Goal: Information Seeking & Learning: Compare options

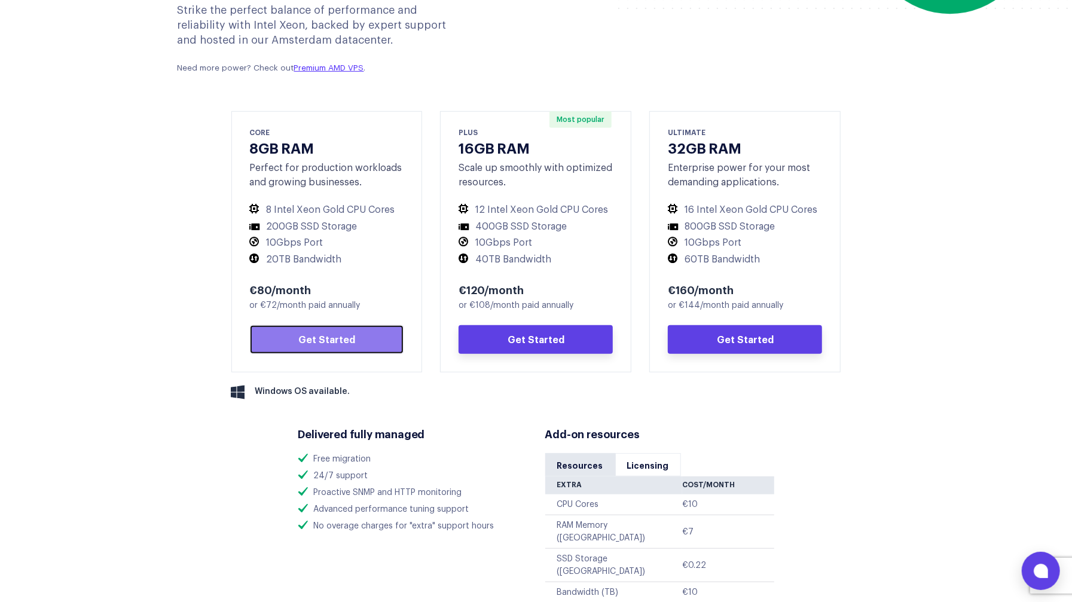
click at [343, 349] on link "Get Started" at bounding box center [327, 339] width 154 height 29
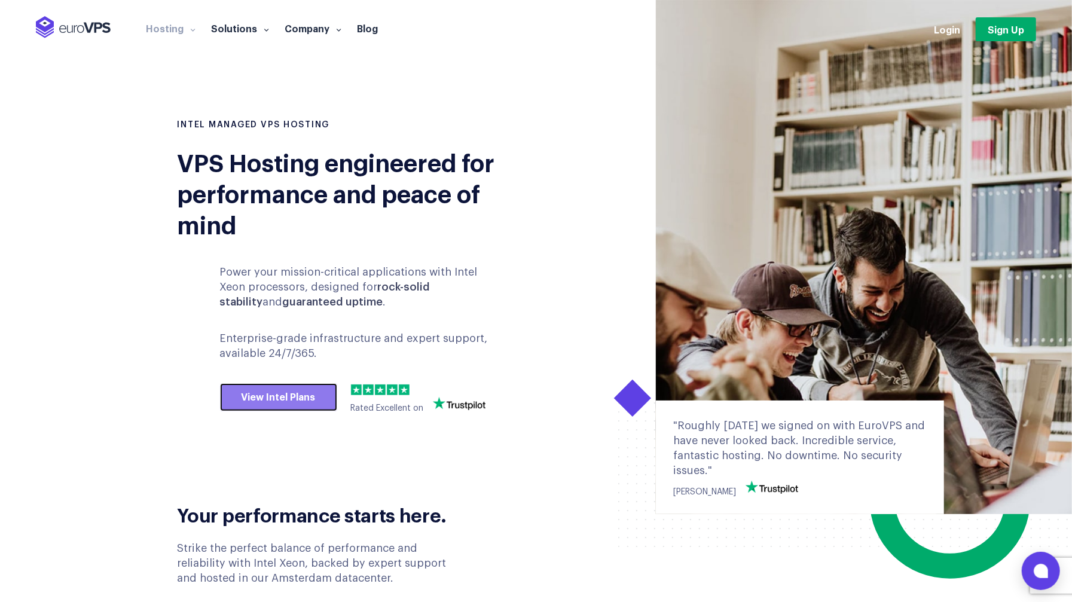
click at [264, 401] on link "View Intel Plans" at bounding box center [278, 397] width 117 height 29
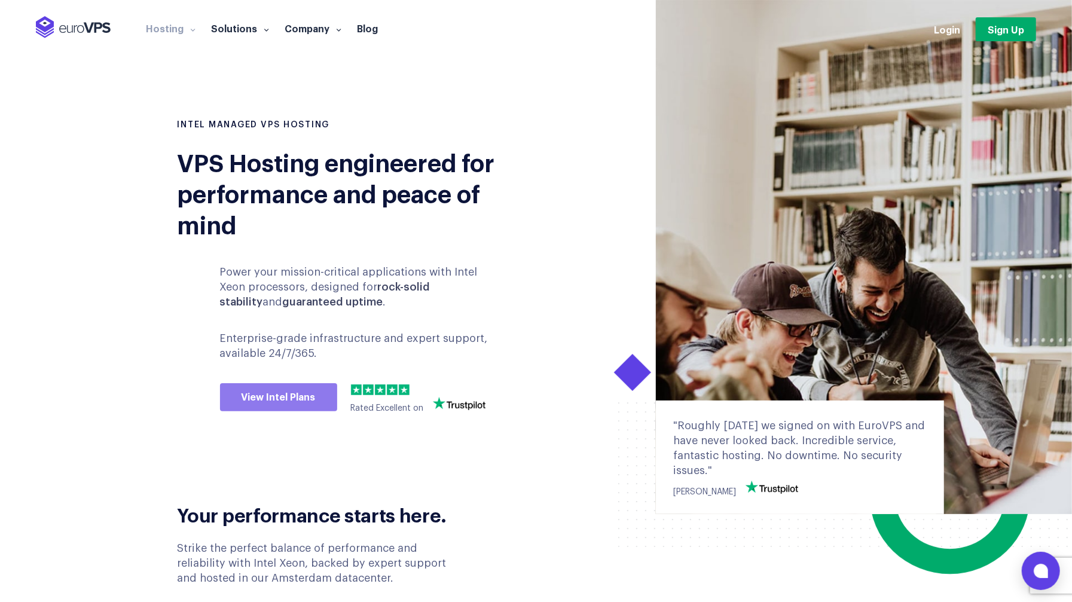
scroll to position [502, 0]
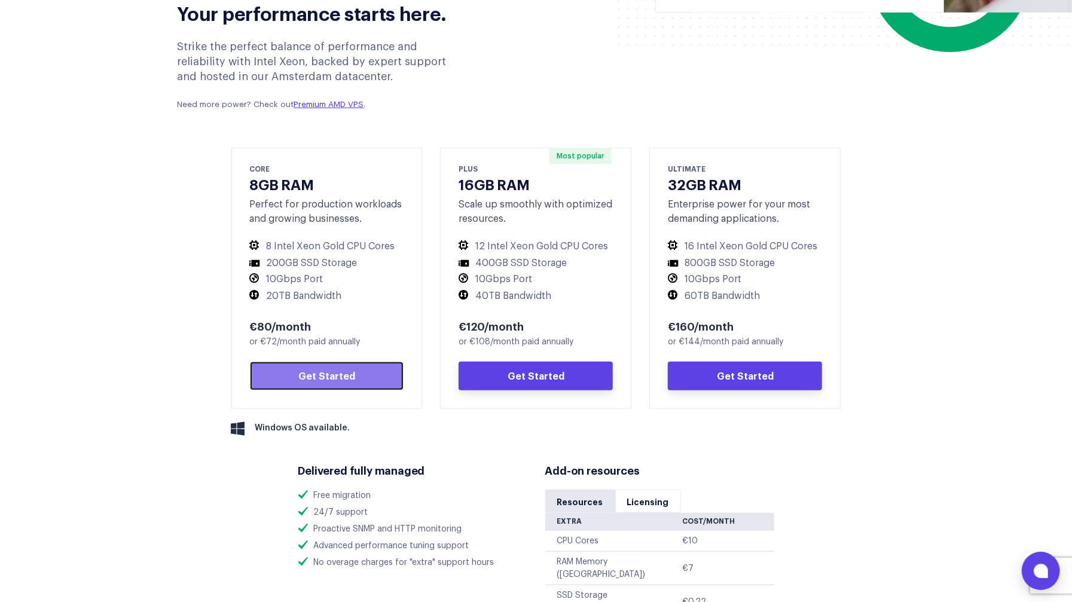
click at [355, 383] on link "Get Started" at bounding box center [327, 376] width 154 height 29
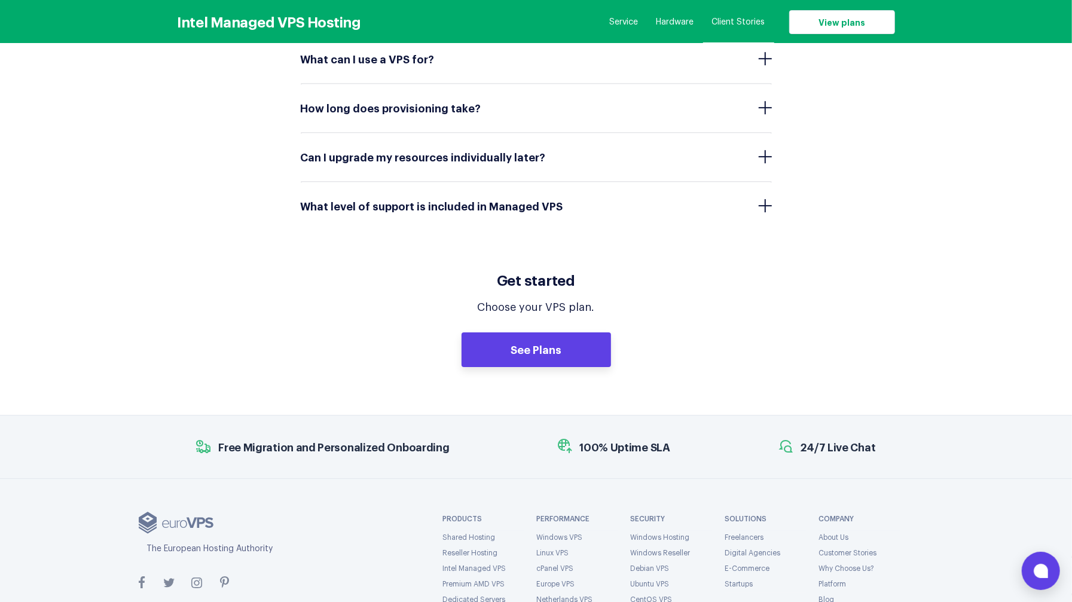
scroll to position [5722, 0]
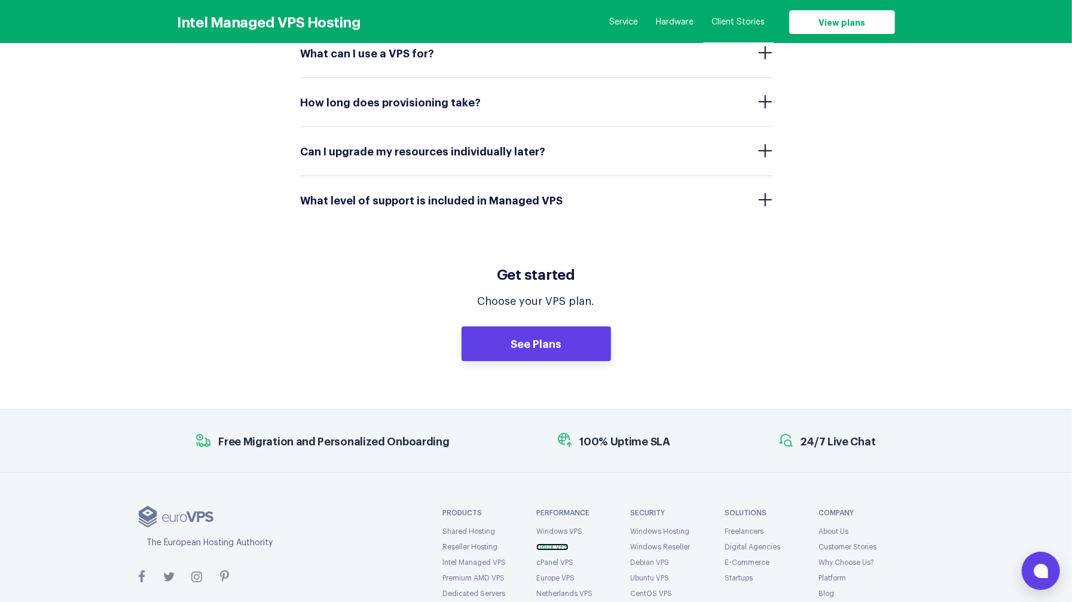
click at [560, 544] on link "Linux VPS" at bounding box center [552, 547] width 32 height 7
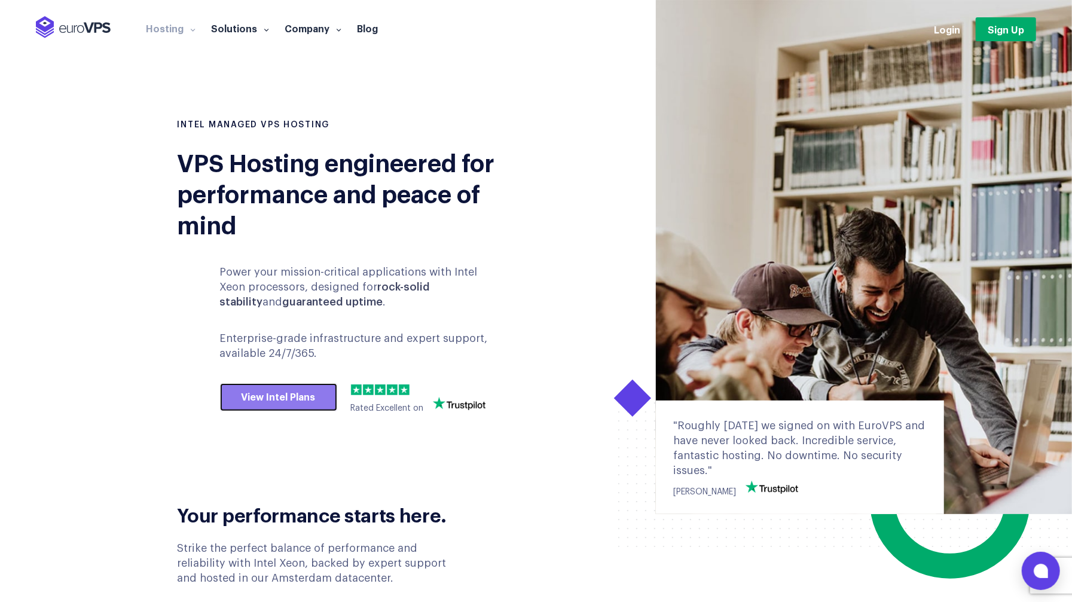
click at [270, 392] on link "View Intel Plans" at bounding box center [278, 397] width 117 height 29
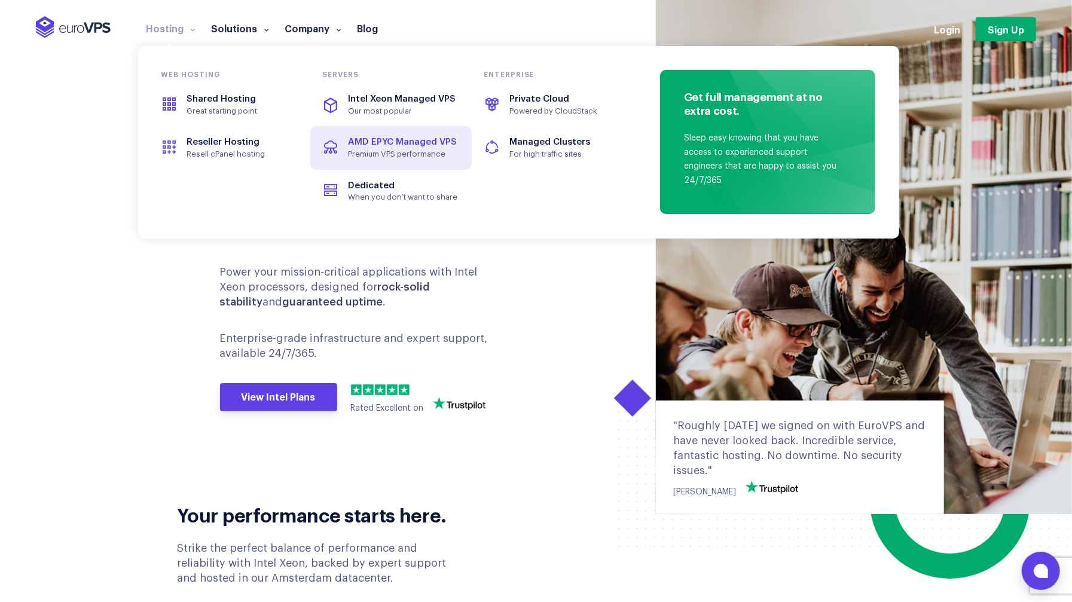
click at [409, 150] on span "Premium VPS performance" at bounding box center [403, 155] width 110 height 10
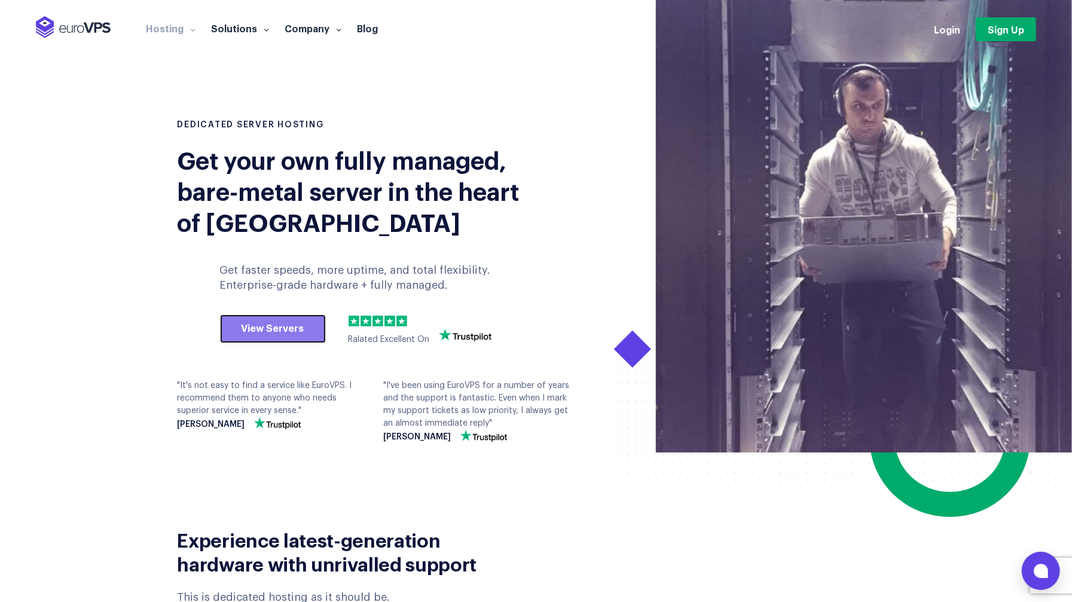
click at [303, 322] on link "View Servers" at bounding box center [273, 329] width 106 height 29
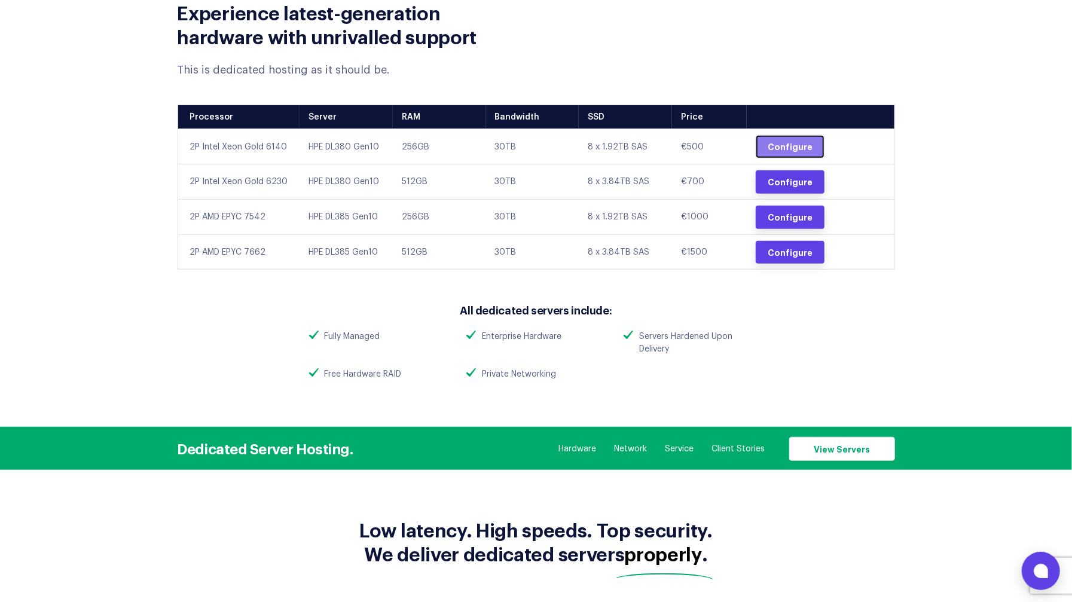
click at [786, 148] on link "Configure" at bounding box center [790, 146] width 69 height 23
click at [782, 142] on link "Configure" at bounding box center [790, 146] width 69 height 23
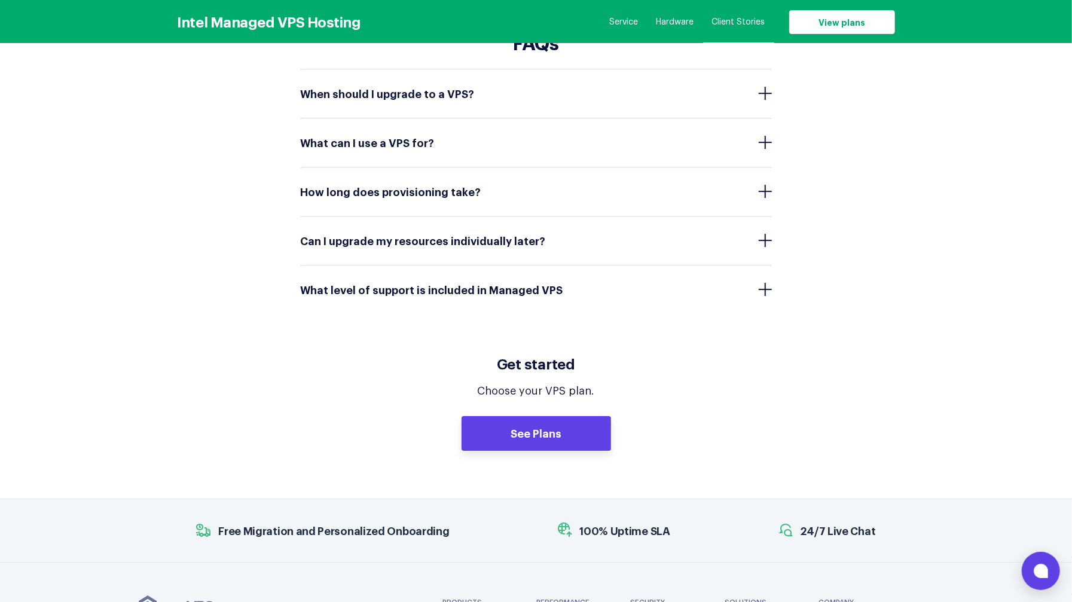
scroll to position [5722, 0]
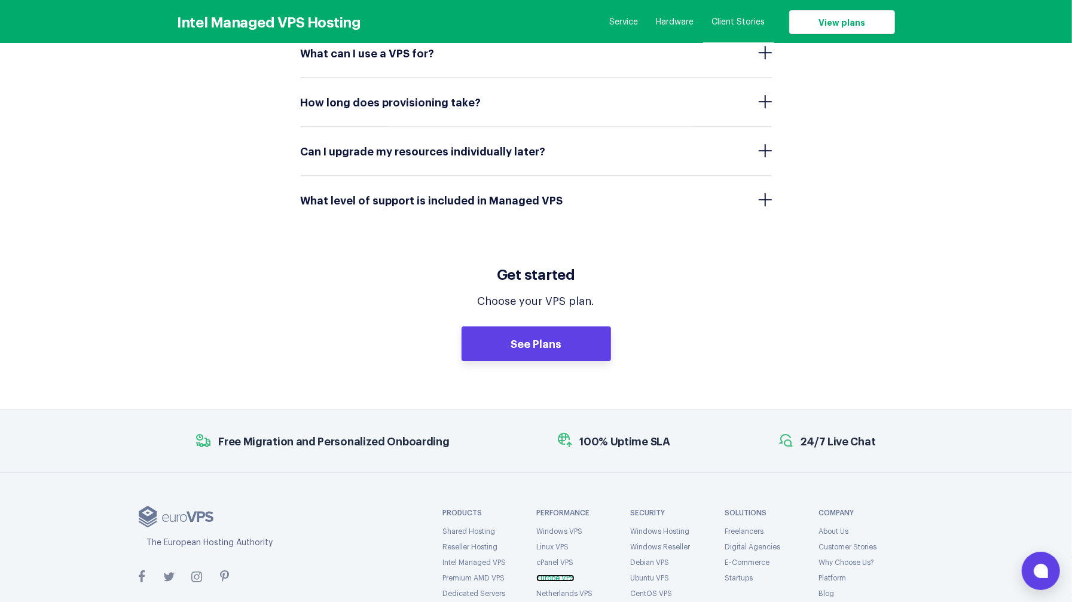
click at [562, 575] on link "Europe VPS" at bounding box center [555, 578] width 38 height 7
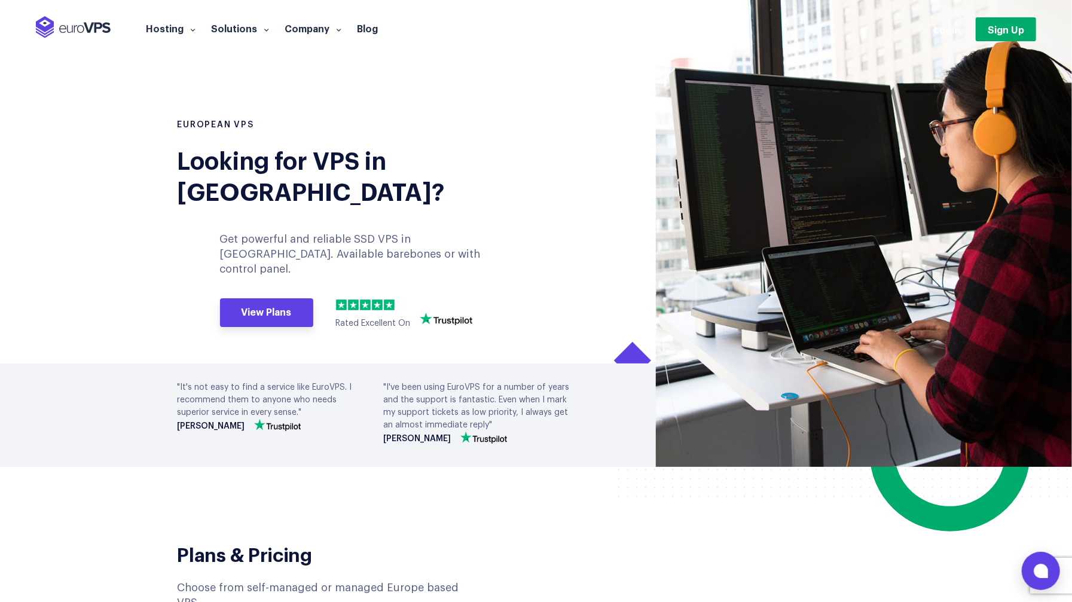
click at [249, 282] on div "European VPS Looking for VPS in Europe? Get powerful and reliable SSD VPS in Eu…" at bounding box center [353, 293] width 368 height 347
click at [270, 298] on link "View Plans" at bounding box center [266, 312] width 93 height 29
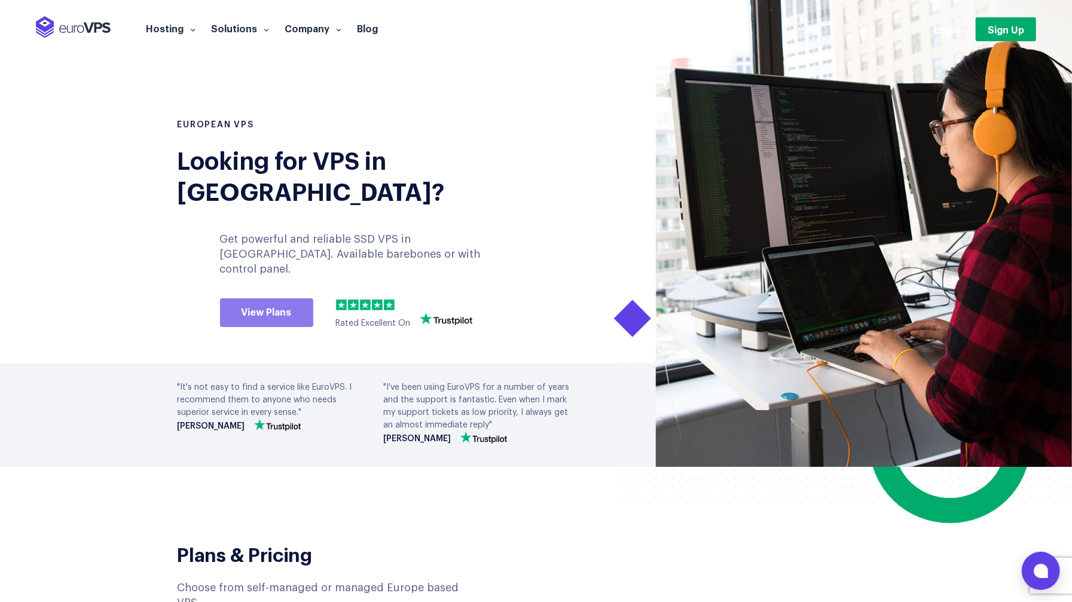
scroll to position [495, 0]
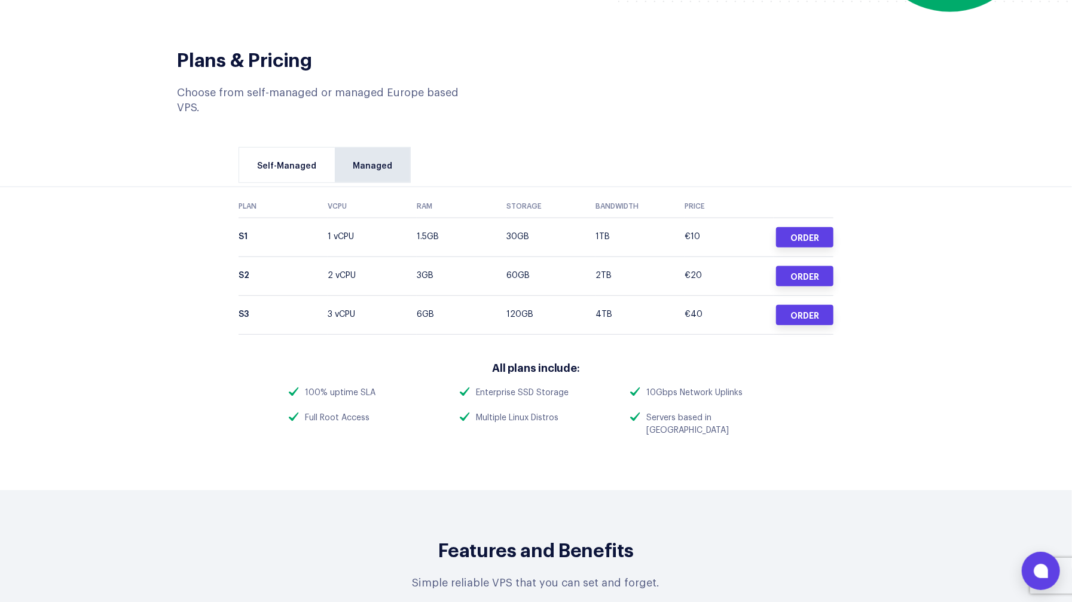
drag, startPoint x: 552, startPoint y: 31, endPoint x: 554, endPoint y: 25, distance: 6.2
click at [552, 32] on div "Plans & Pricing Choose from self-managed or managed Europe based VPS." at bounding box center [537, 74] width 736 height 84
click at [382, 148] on link "Managed" at bounding box center [372, 165] width 75 height 35
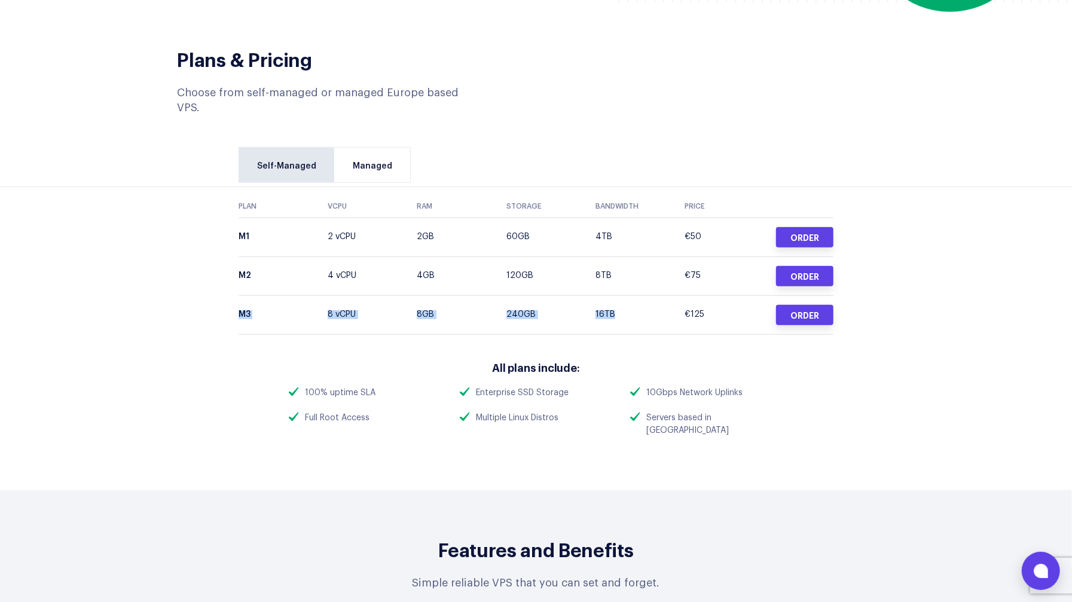
drag, startPoint x: 617, startPoint y: 264, endPoint x: 242, endPoint y: 267, distance: 375.6
click at [242, 295] on tr "M3 8 vCPU 8GB 240GB 16TB €125 Order" at bounding box center [536, 314] width 595 height 39
copy tr "M3 8 vCPU 8GB 240GB 16TB"
click at [350, 148] on link "Managed" at bounding box center [372, 165] width 75 height 35
click at [292, 148] on link "Self-Managed" at bounding box center [286, 165] width 95 height 35
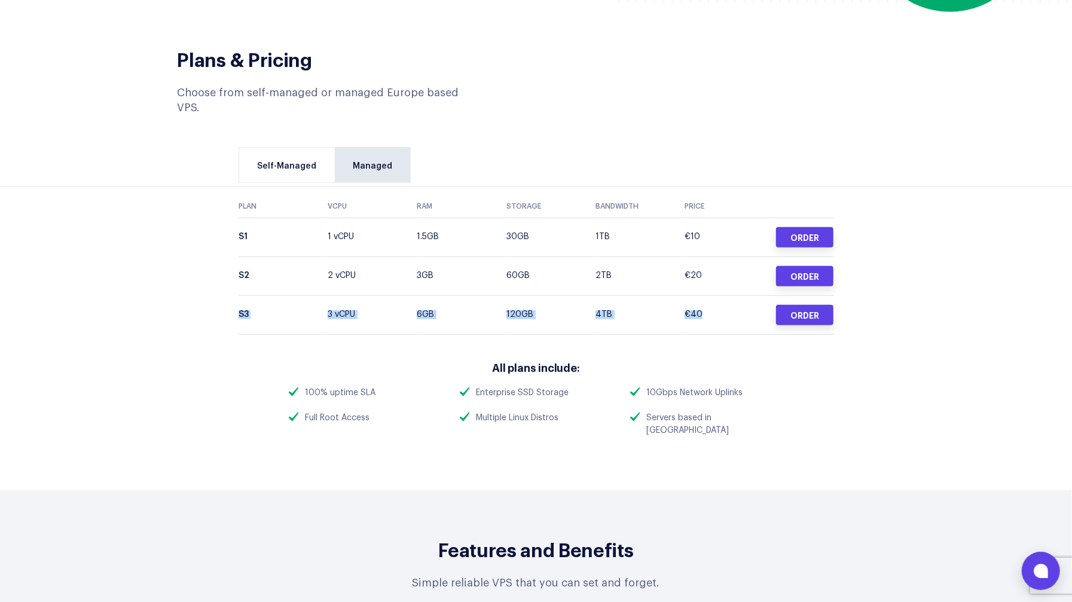
drag, startPoint x: 706, startPoint y: 268, endPoint x: 240, endPoint y: 273, distance: 465.3
click at [240, 295] on tr "S3 3 vCPU 6GB 120GB 4TB €40 Order" at bounding box center [536, 314] width 595 height 39
copy tr "S3 3 vCPU 6GB 120GB 4TB €40"
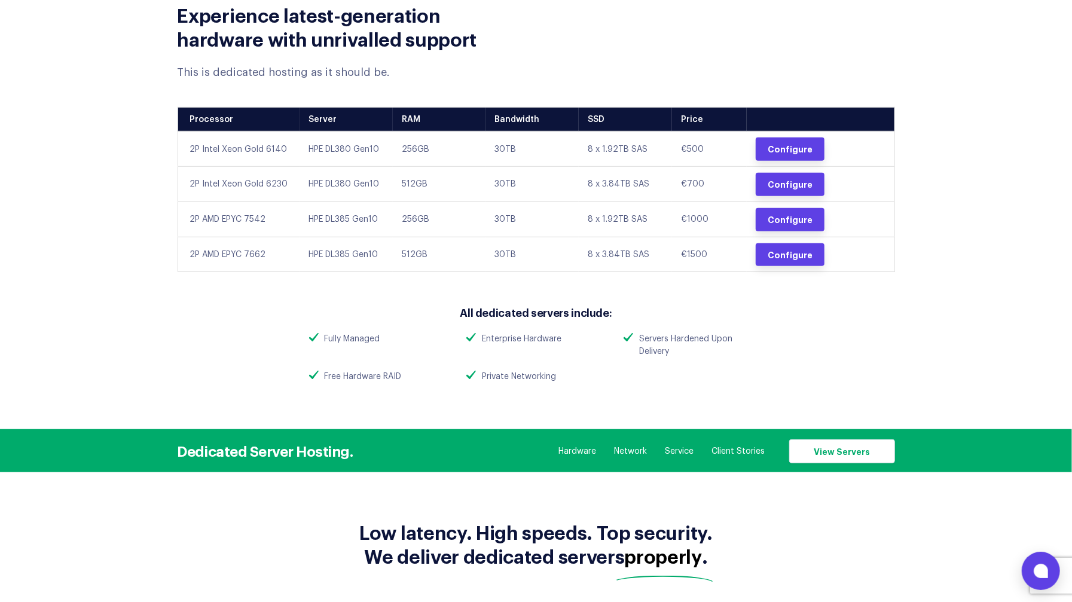
scroll to position [527, 0]
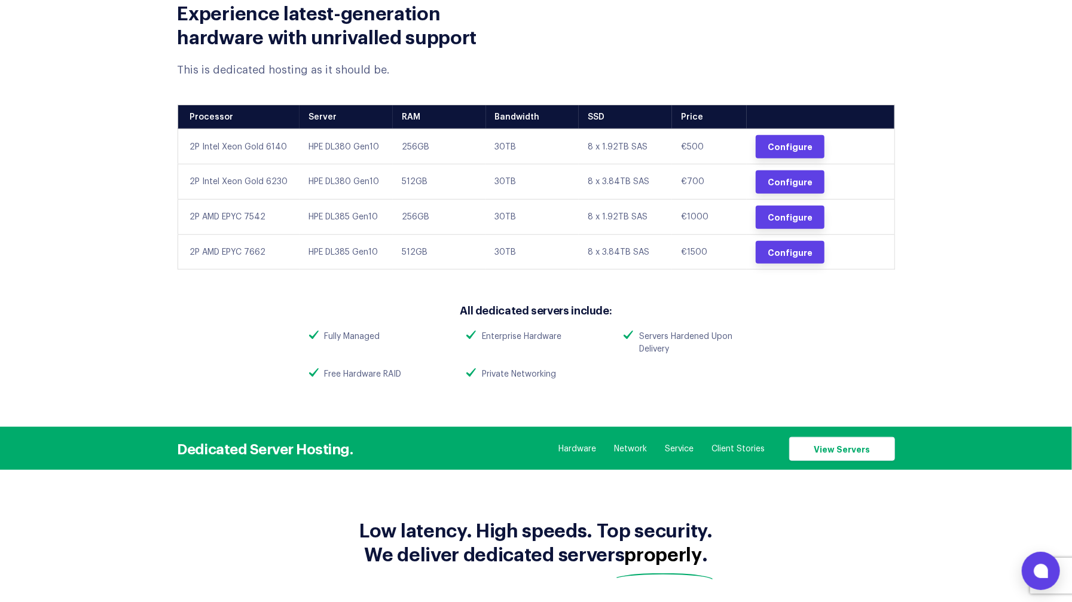
drag, startPoint x: 480, startPoint y: 293, endPoint x: 477, endPoint y: 270, distance: 23.0
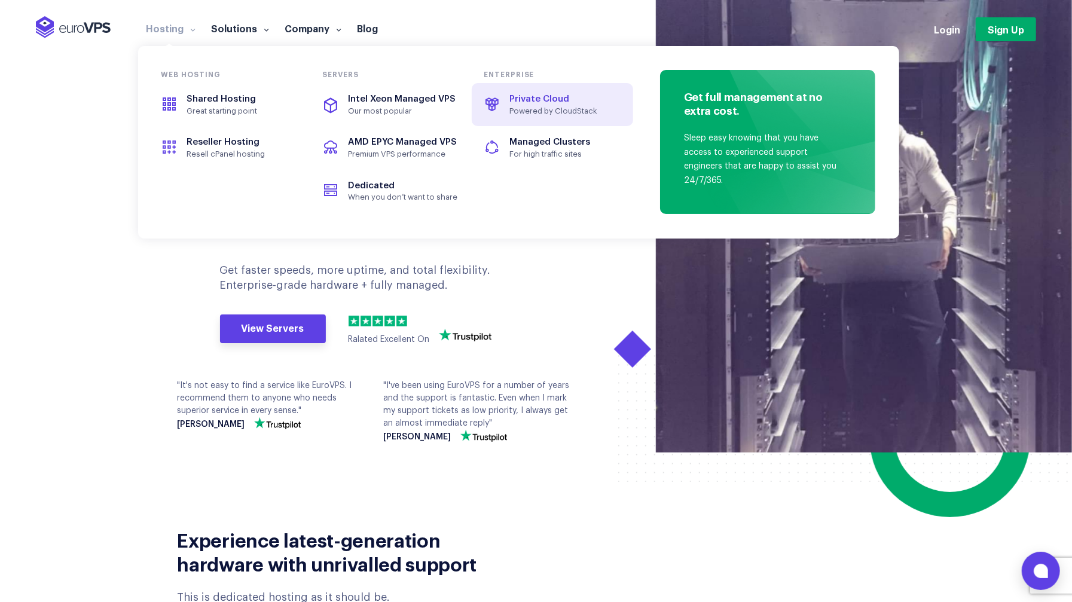
click at [562, 108] on span "Powered by CloudStack" at bounding box center [565, 111] width 110 height 10
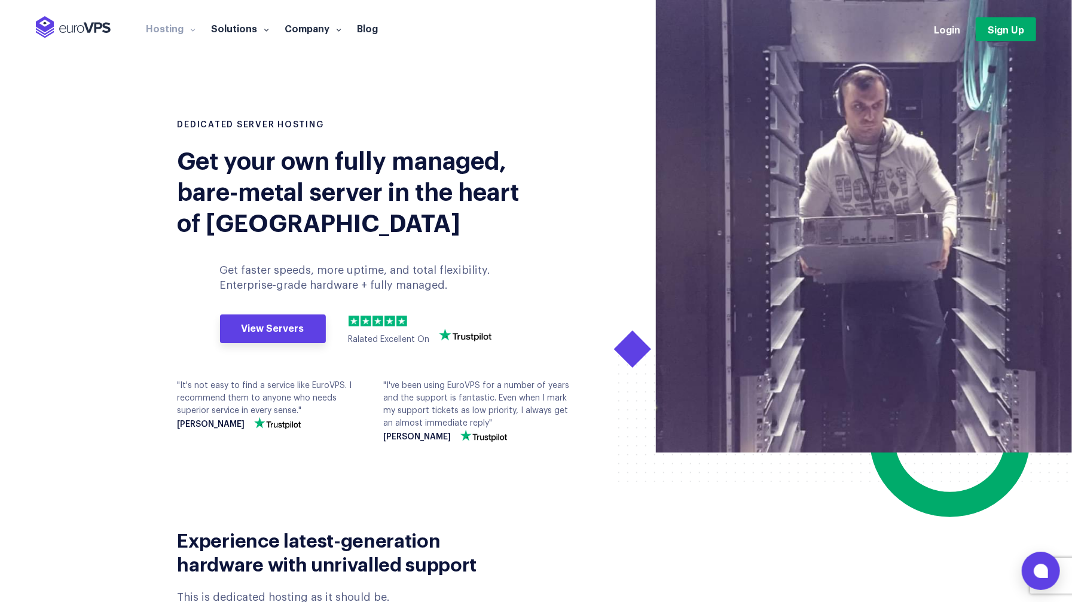
click at [288, 350] on div "DEDICATED SERVER HOSTING Get your own fully managed, bare-metal server in the h…" at bounding box center [353, 286] width 368 height 333
click at [304, 336] on link "View Servers" at bounding box center [273, 329] width 106 height 29
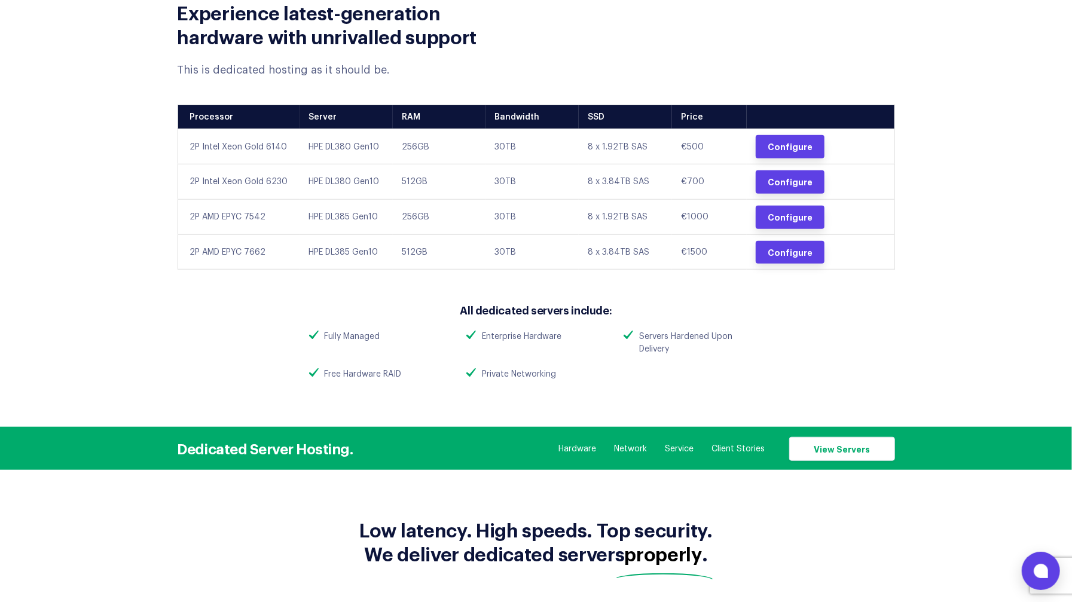
drag, startPoint x: 556, startPoint y: 136, endPoint x: 544, endPoint y: 137, distance: 12.0
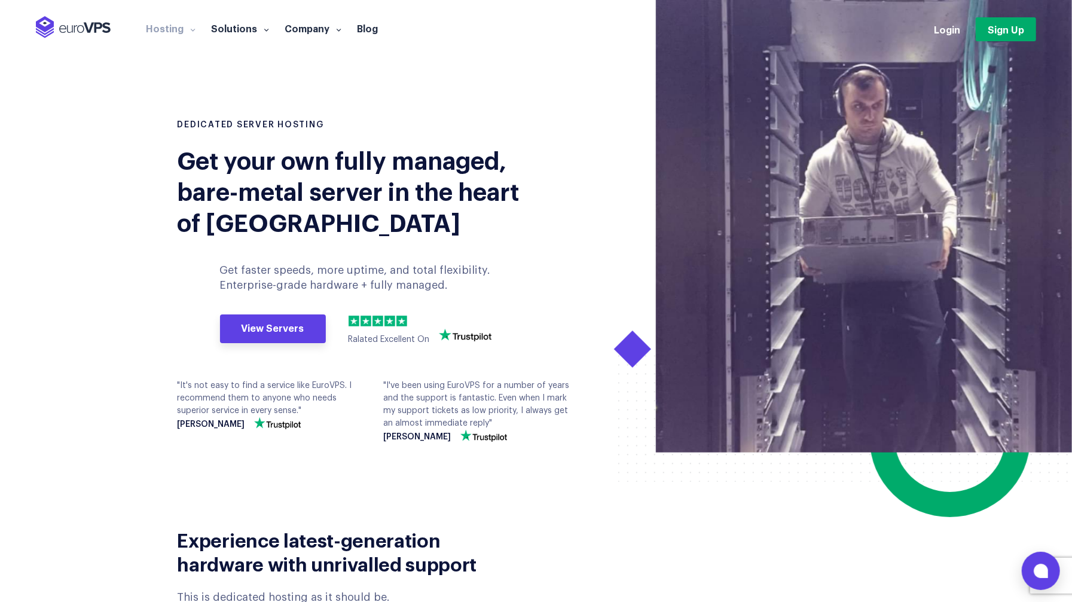
scroll to position [527, 0]
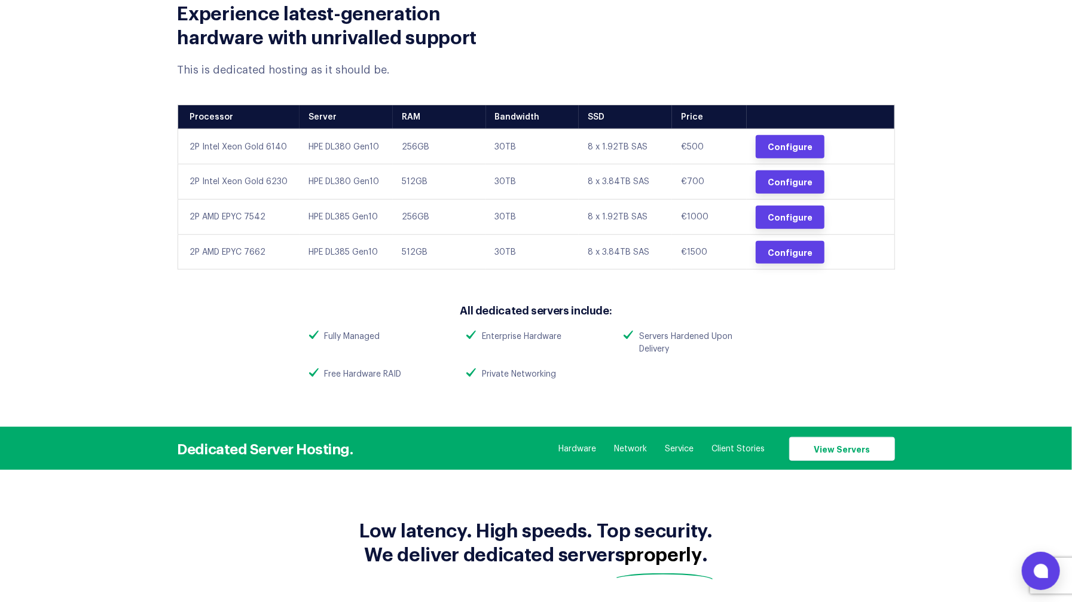
drag, startPoint x: 438, startPoint y: 145, endPoint x: 446, endPoint y: 128, distance: 18.5
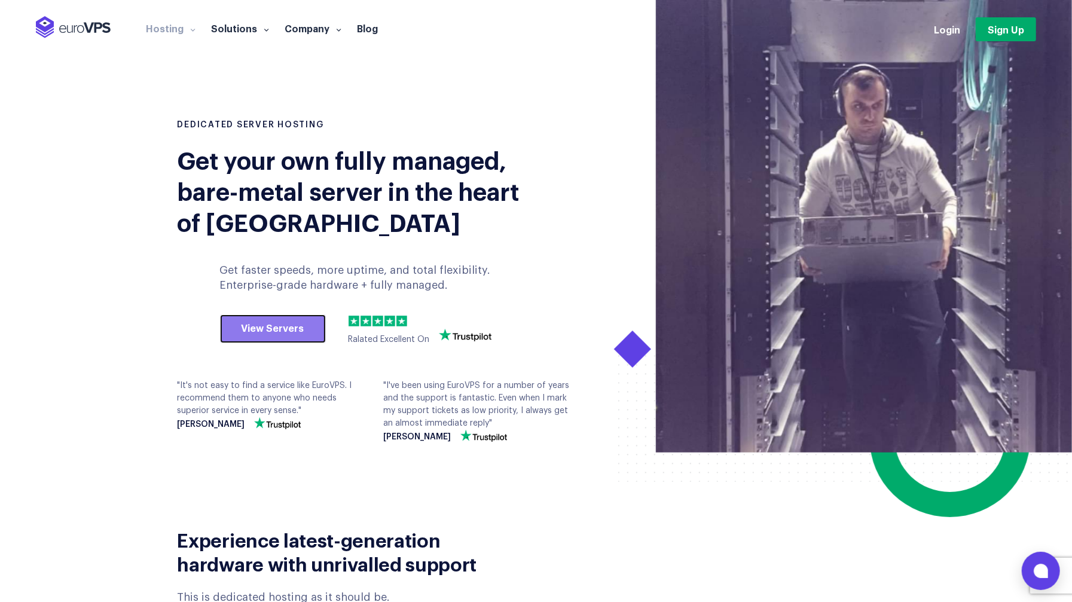
click at [295, 325] on link "View Servers" at bounding box center [273, 329] width 106 height 29
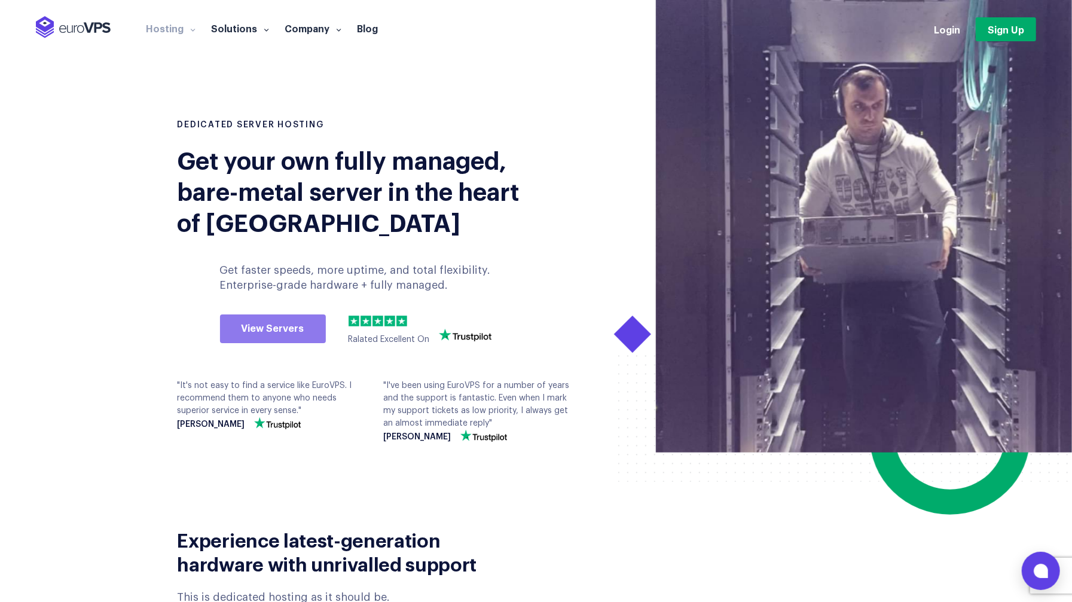
scroll to position [527, 0]
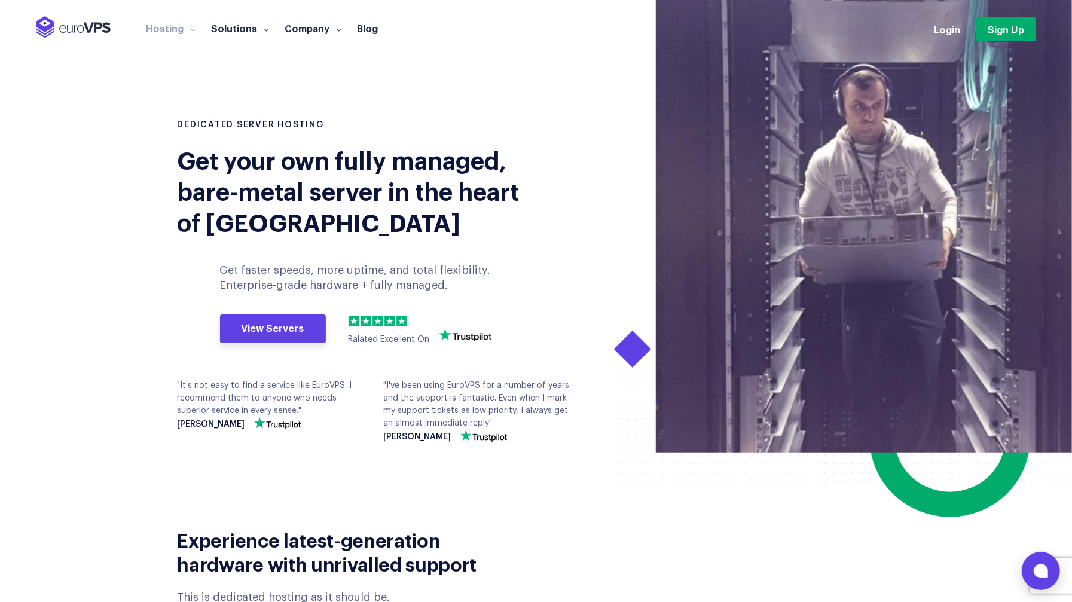
drag, startPoint x: 459, startPoint y: 227, endPoint x: 460, endPoint y: 218, distance: 8.4
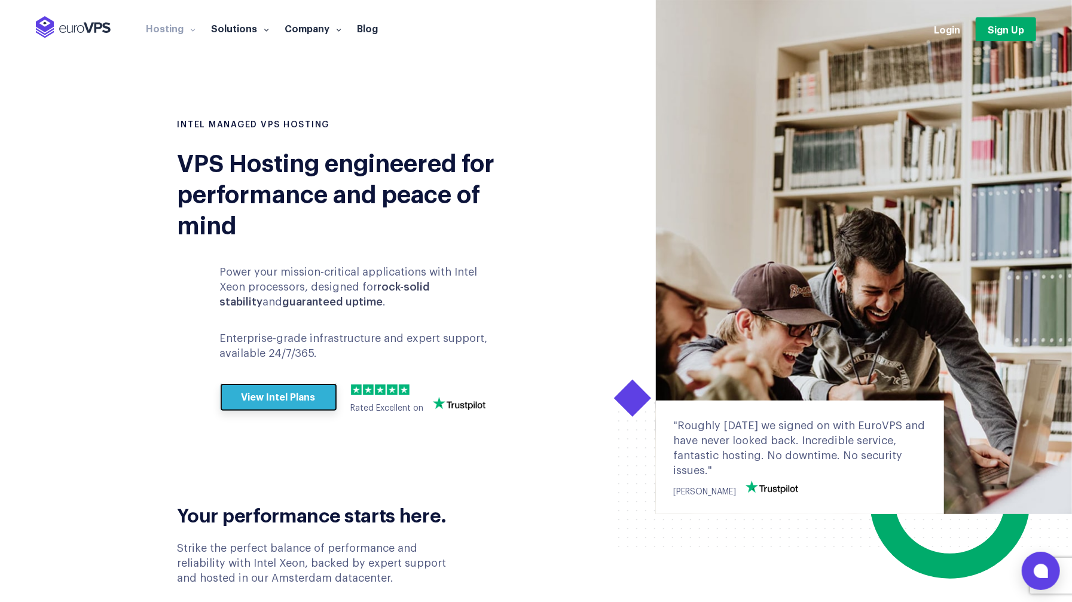
click at [298, 385] on link "View Intel Plans" at bounding box center [278, 397] width 117 height 29
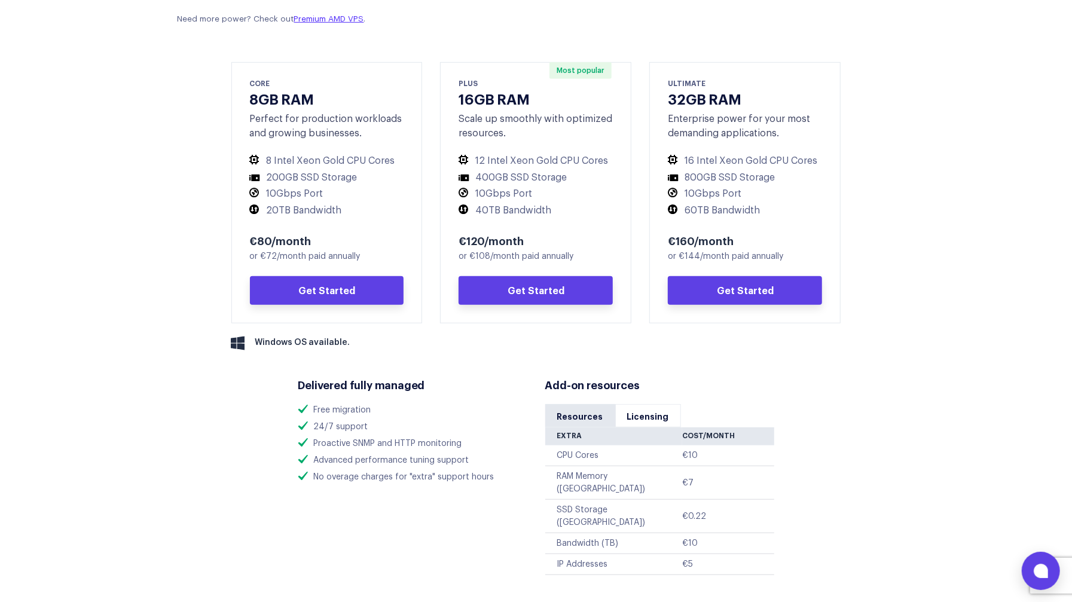
scroll to position [621, 0]
